Goal: Task Accomplishment & Management: Use online tool/utility

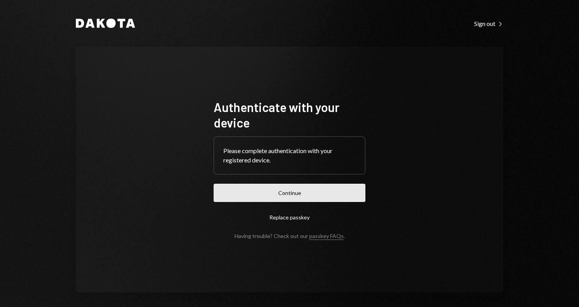
click at [317, 197] on button "Continue" at bounding box center [290, 192] width 152 height 18
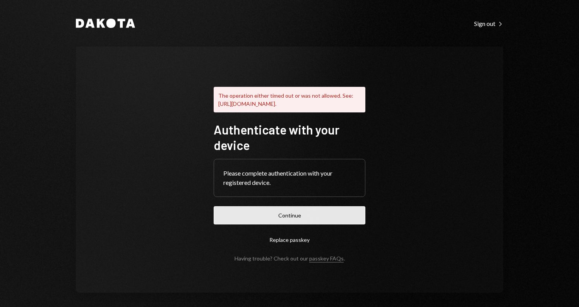
click at [298, 220] on button "Continue" at bounding box center [290, 215] width 152 height 18
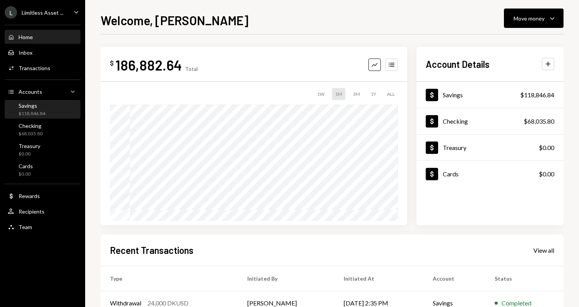
click at [38, 108] on div "Savings" at bounding box center [32, 105] width 27 height 7
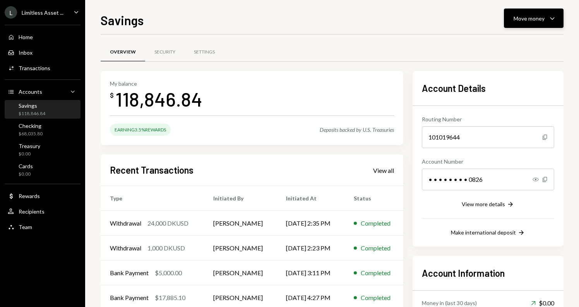
click at [520, 21] on div "Move money" at bounding box center [529, 18] width 31 height 8
click at [511, 40] on div "Send" at bounding box center [527, 42] width 57 height 8
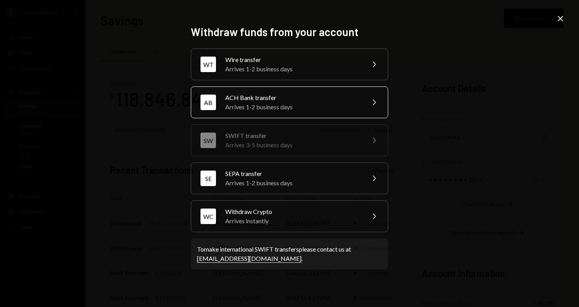
click at [290, 107] on div "Arrives 1-2 business days" at bounding box center [292, 106] width 135 height 9
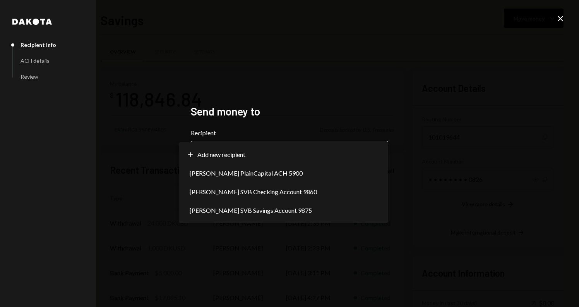
click at [261, 157] on body "L Limitless Asset ... Caret Down Home Home Inbox Inbox Activities Transactions …" at bounding box center [289, 153] width 579 height 307
select select "**********"
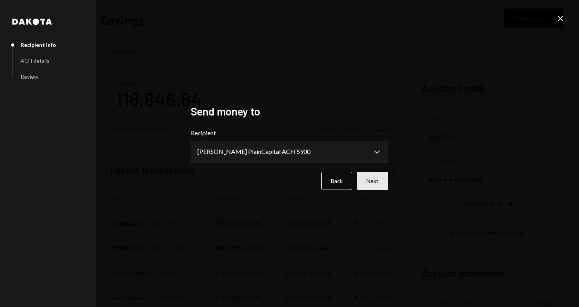
click at [360, 181] on button "Next" at bounding box center [372, 180] width 31 height 18
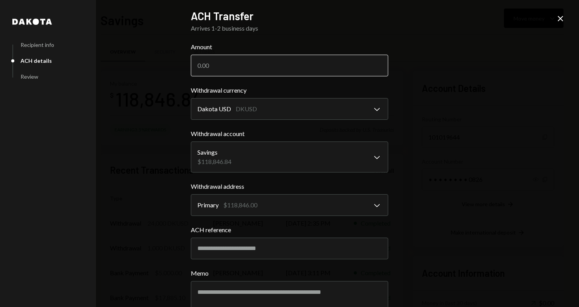
click at [222, 63] on input "Amount" at bounding box center [289, 66] width 197 height 22
type input "30000"
click at [453, 137] on div "**********" at bounding box center [289, 153] width 579 height 307
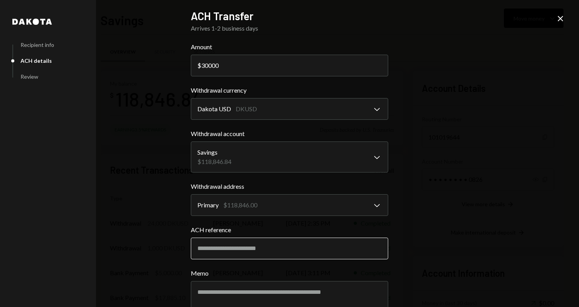
scroll to position [45, 0]
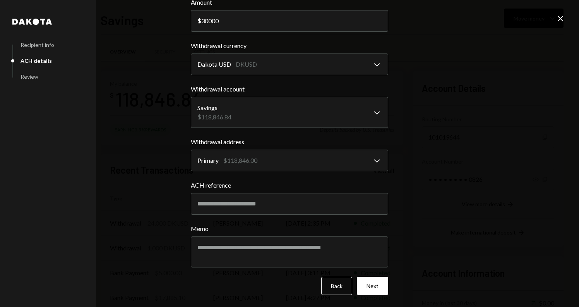
click at [370, 296] on div "**********" at bounding box center [289, 136] width 197 height 342
click at [371, 287] on button "Next" at bounding box center [372, 285] width 31 height 18
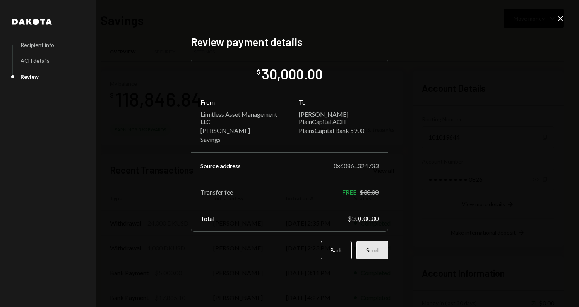
click at [374, 250] on button "Send" at bounding box center [373, 250] width 32 height 18
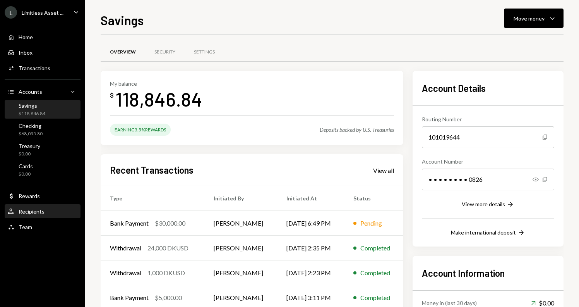
click at [30, 208] on div "User Recipients" at bounding box center [26, 211] width 37 height 7
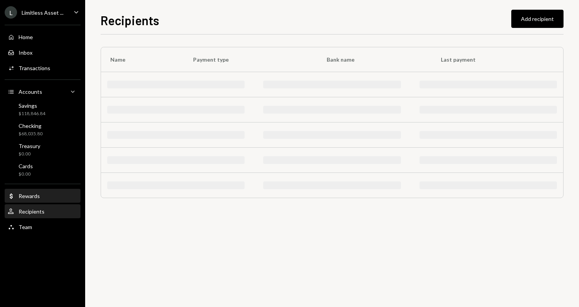
click at [38, 198] on div "Rewards" at bounding box center [29, 195] width 21 height 7
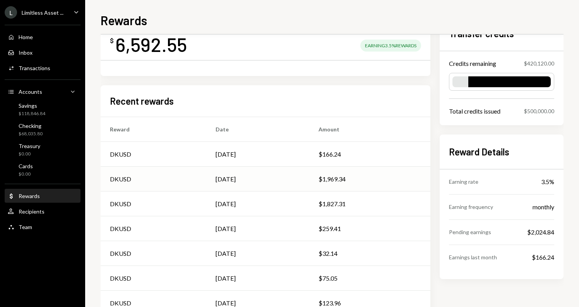
scroll to position [39, 0]
